Goal: Use online tool/utility

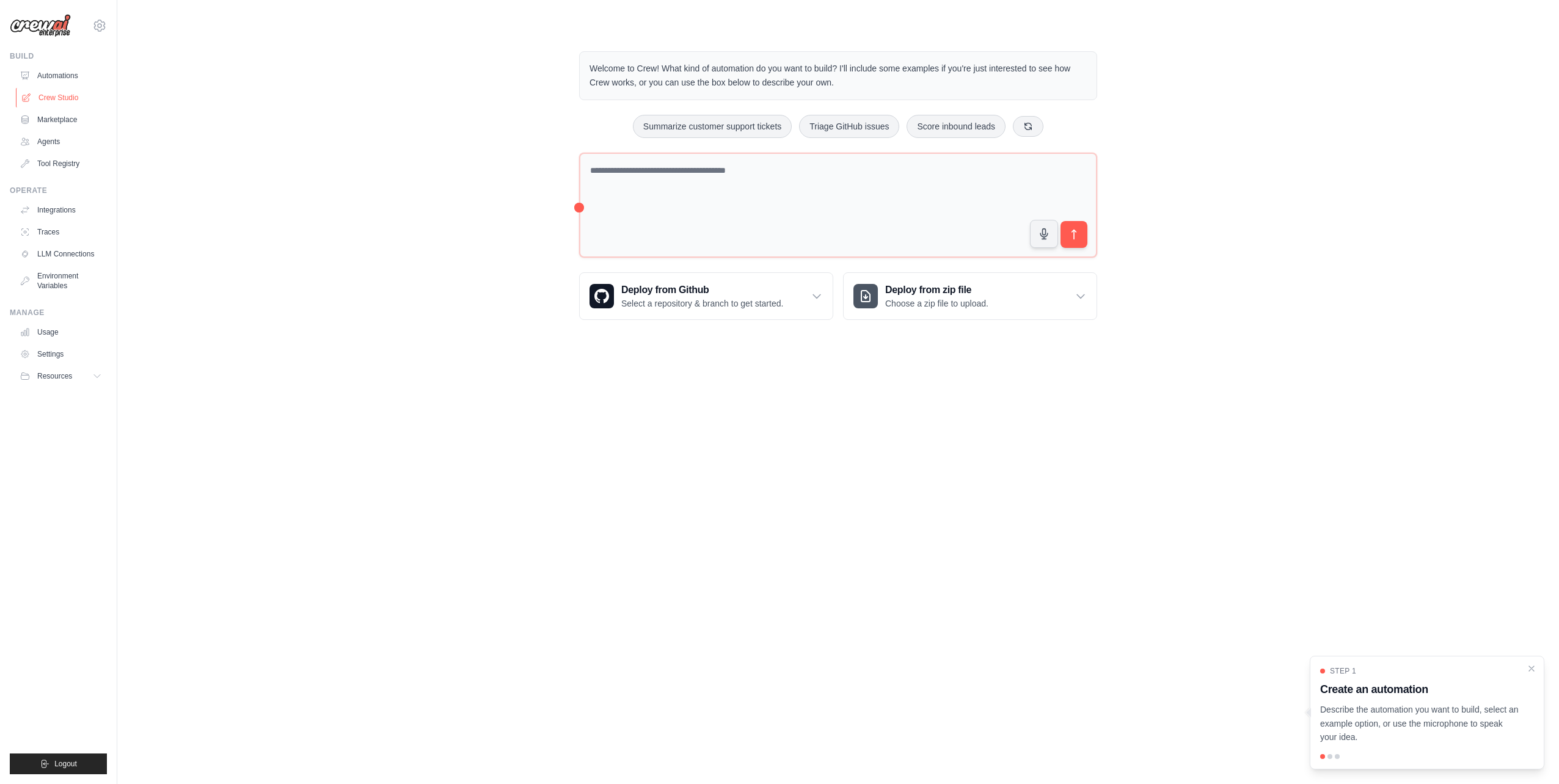
click at [60, 102] on link "Crew Studio" at bounding box center [62, 97] width 92 height 20
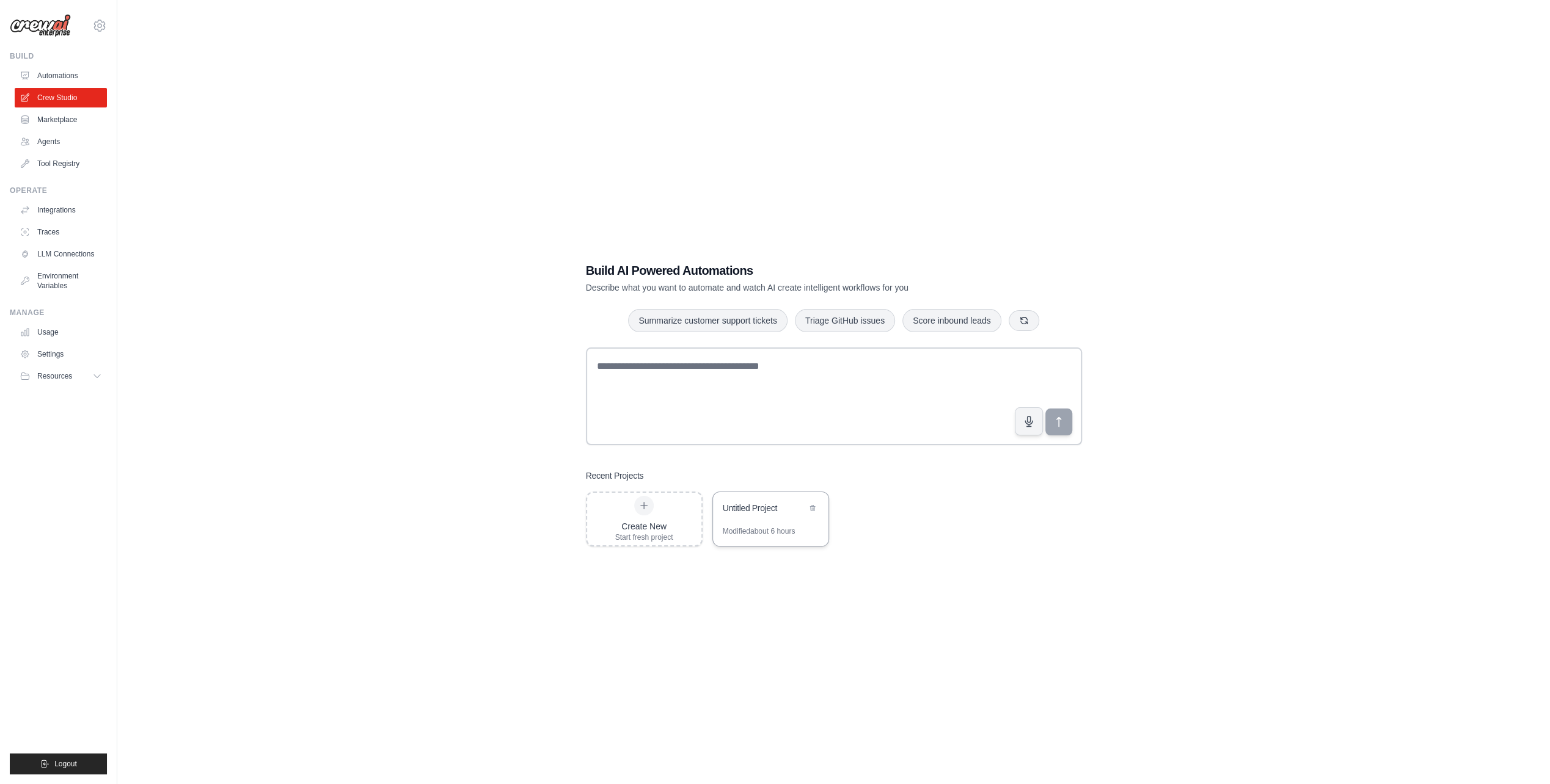
click at [763, 512] on div "Untitled Project" at bounding box center [764, 508] width 84 height 12
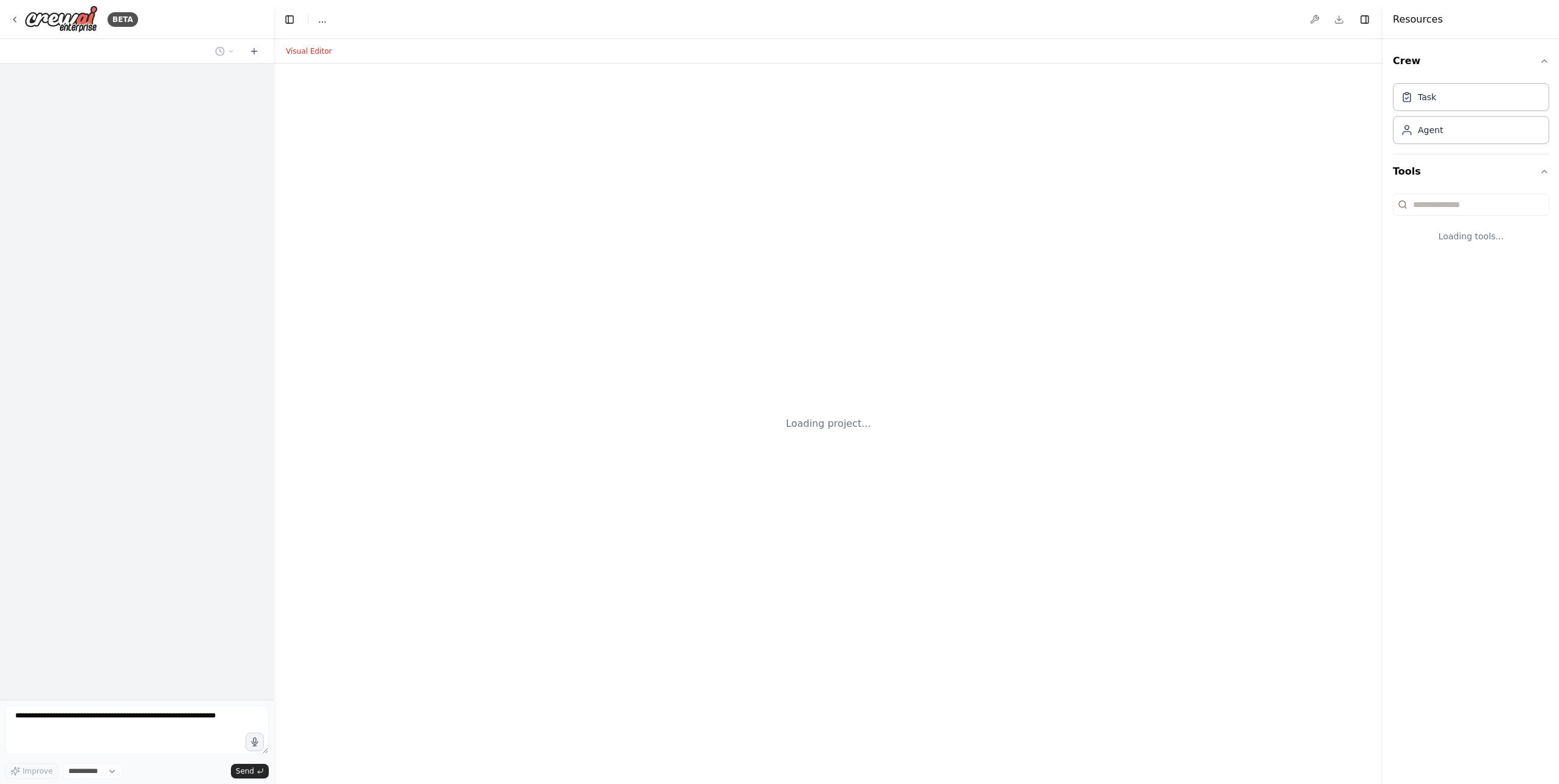
select select "****"
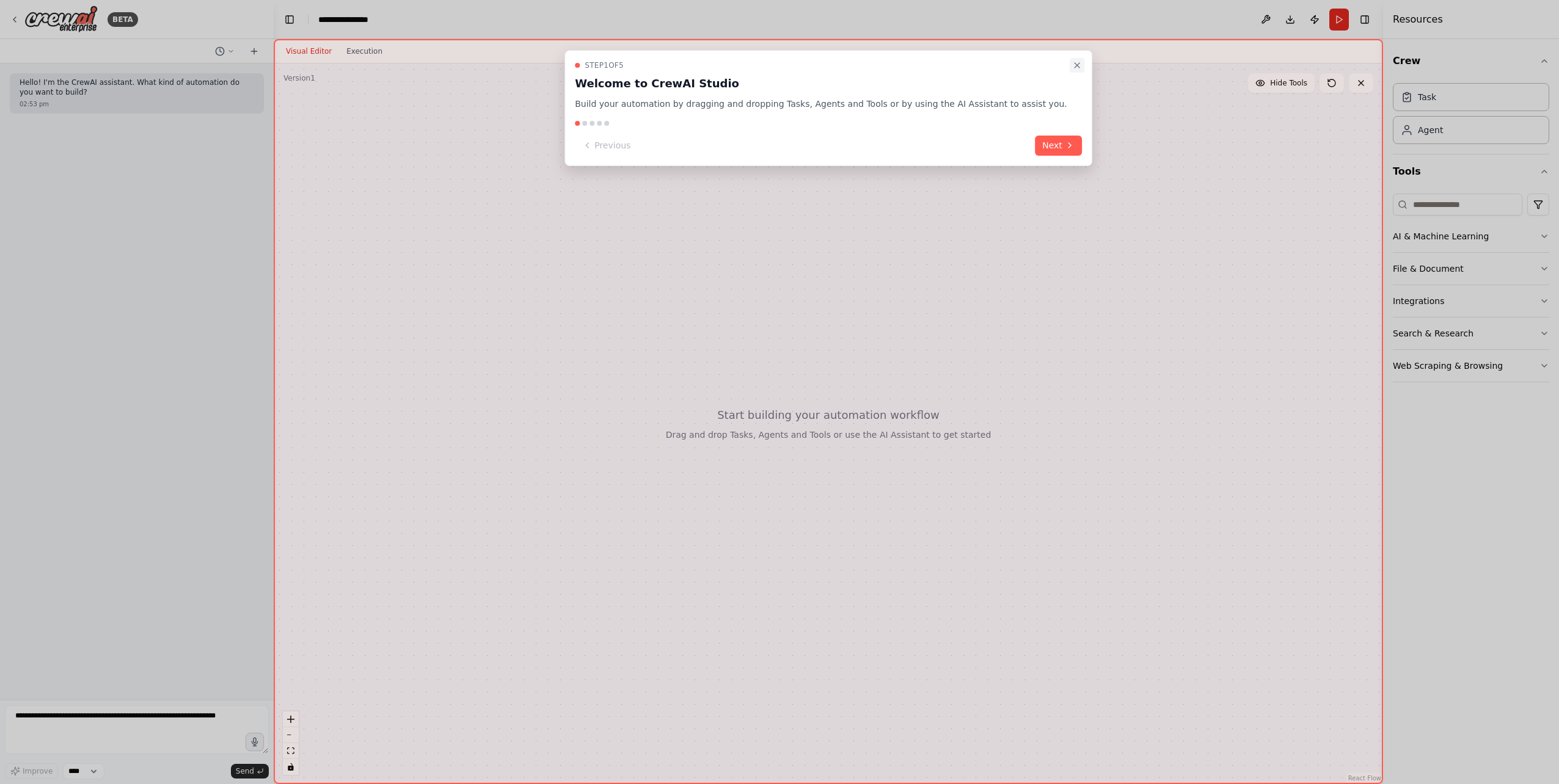
click at [1072, 65] on icon "Close walkthrough" at bounding box center [1076, 65] width 9 height 9
